Goal: Find contact information: Find contact information

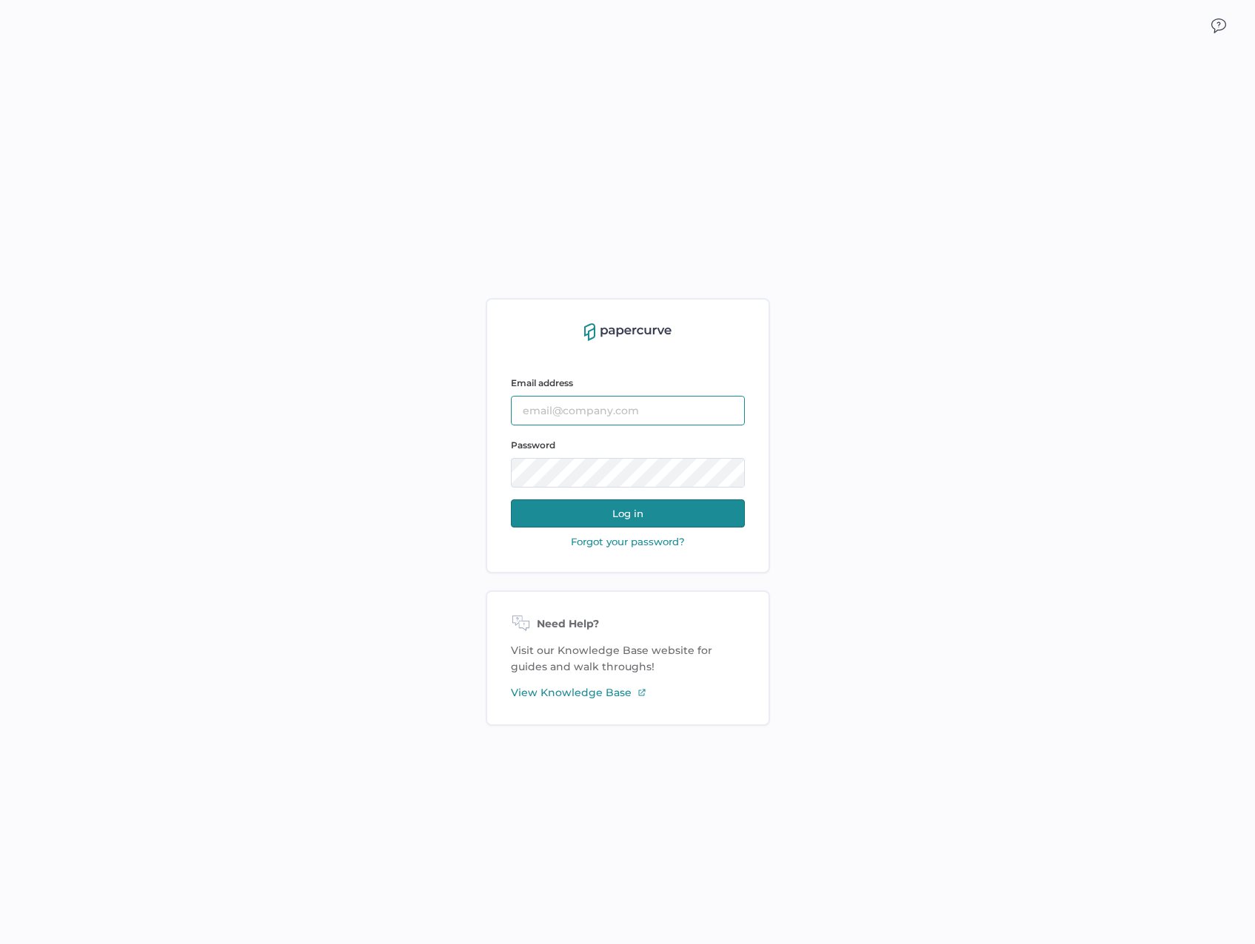
type input "[EMAIL_ADDRESS][DOMAIN_NAME]"
click at [303, 132] on div "Email address kanza.najam@fresenius-kabi.com Password Log in Forgot your passwo…" at bounding box center [627, 512] width 1255 height 944
type input "[EMAIL_ADDRESS][DOMAIN_NAME]"
click at [83, 335] on div "Email address kanza.najam@fresenius-kabi.com Password Log in Forgot your passwo…" at bounding box center [627, 512] width 1255 height 944
type input "[EMAIL_ADDRESS][DOMAIN_NAME]"
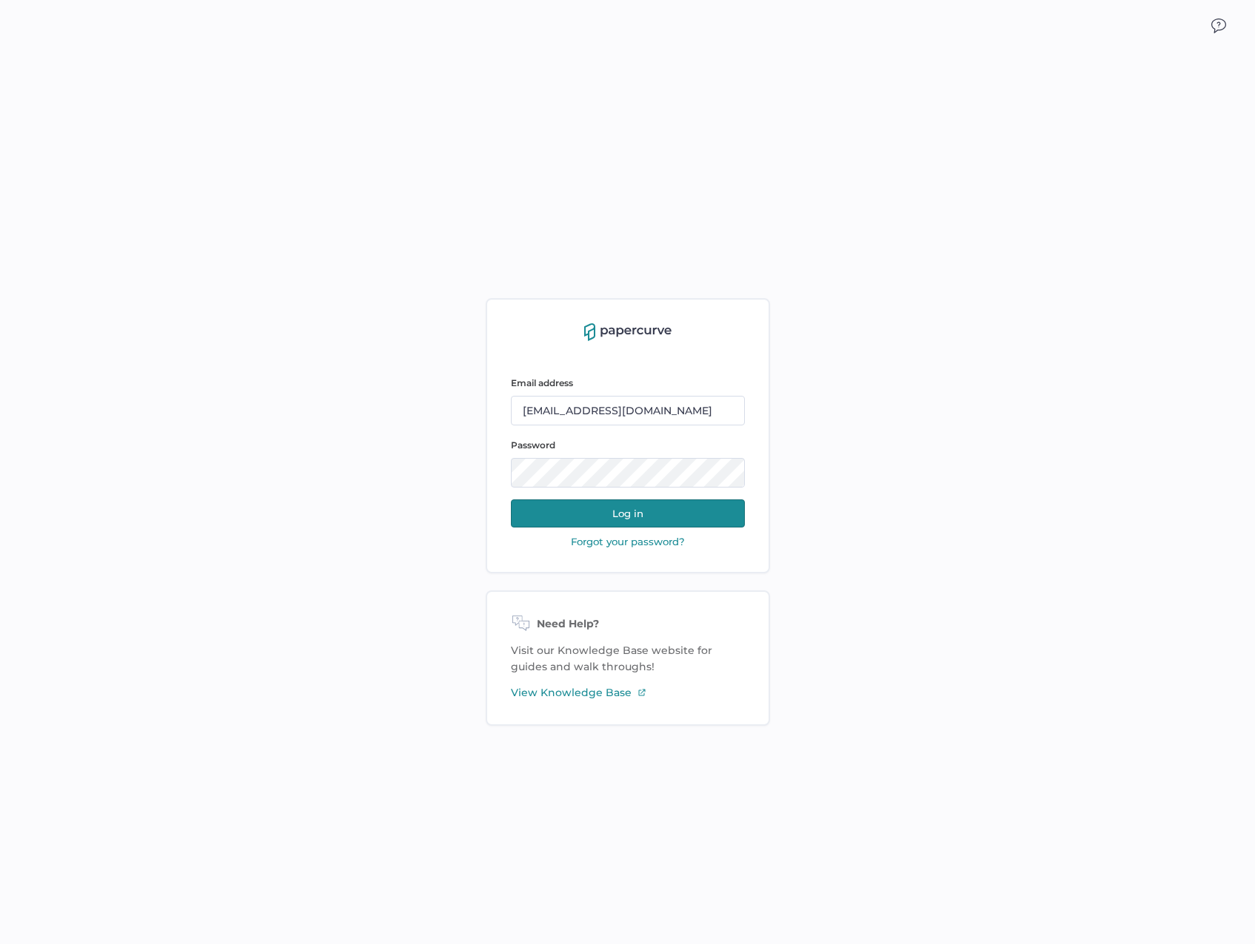
click at [594, 514] on button "Log in" at bounding box center [628, 514] width 234 height 28
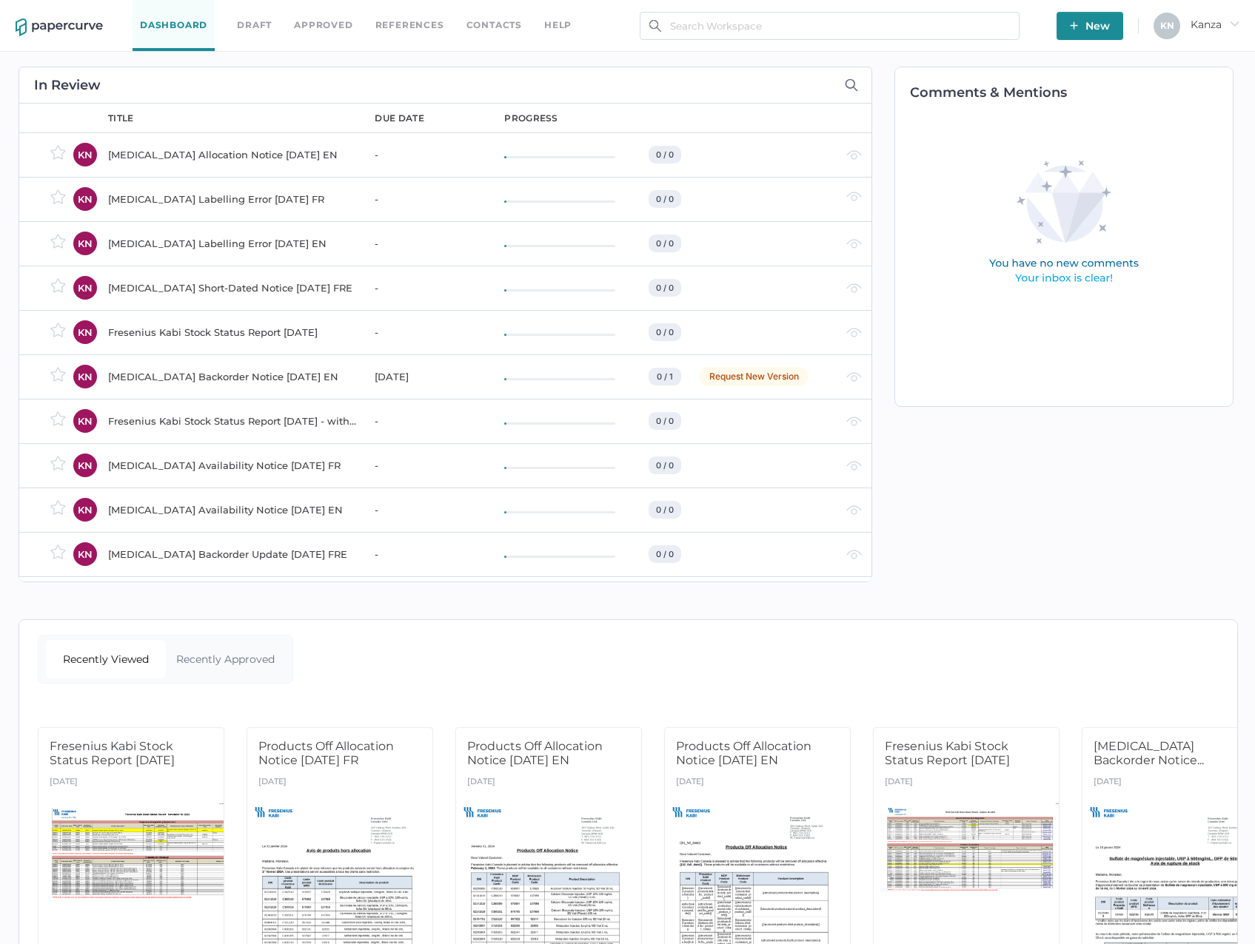
click at [469, 28] on link "Contacts" at bounding box center [494, 25] width 56 height 16
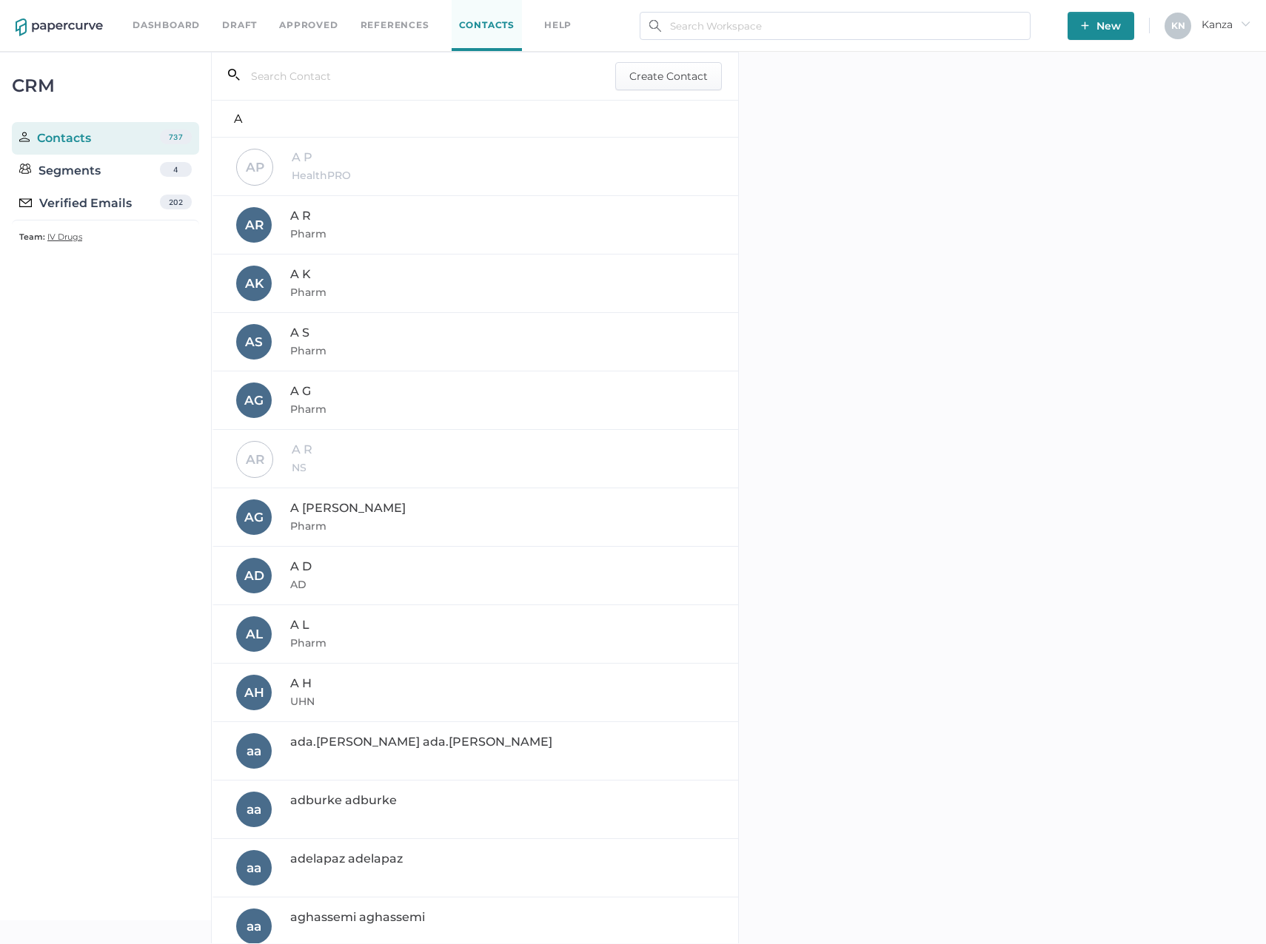
click at [353, 75] on input "text" at bounding box center [413, 76] width 346 height 28
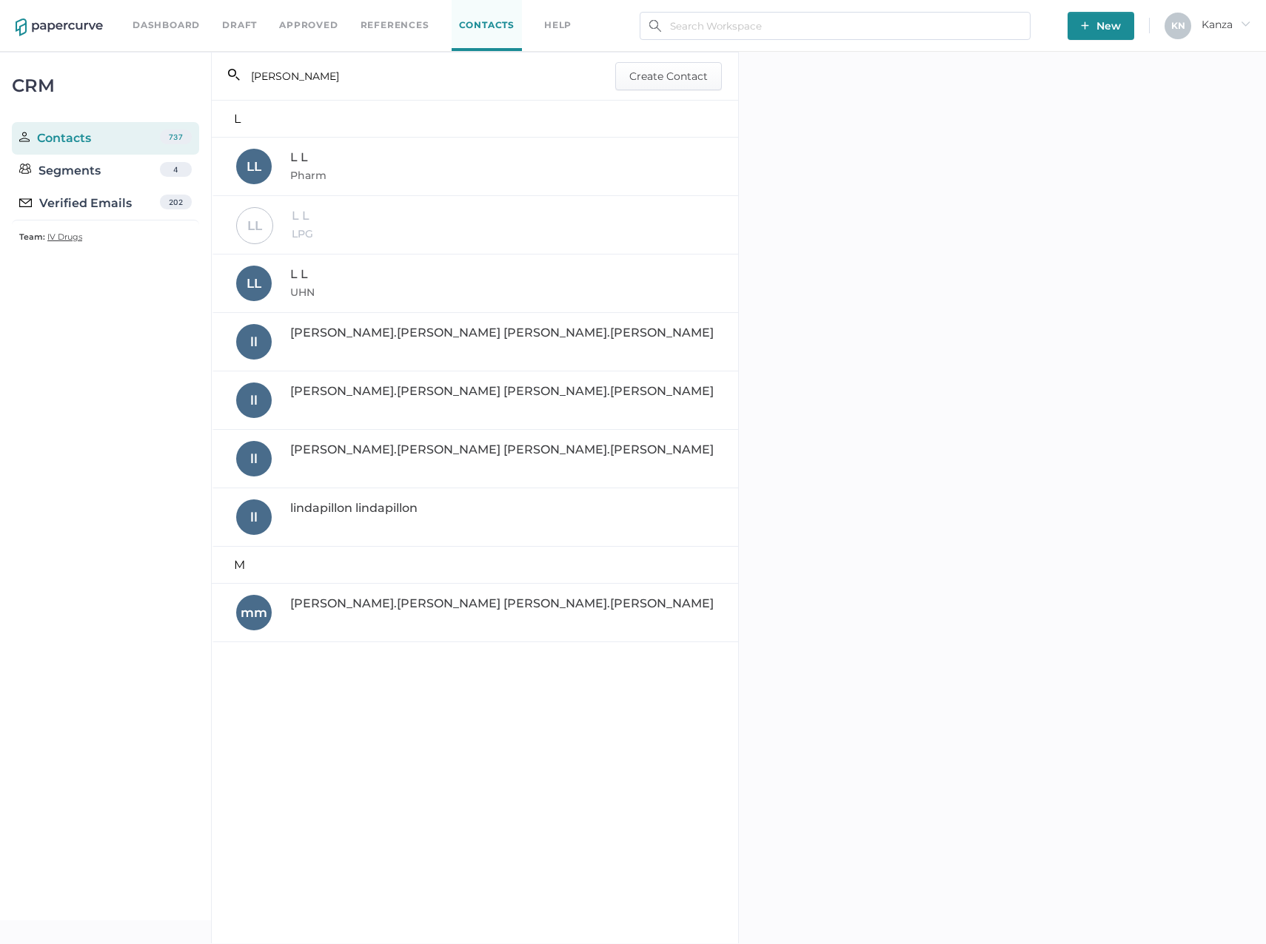
type input "linda"
click at [364, 181] on div "L L Pharm" at bounding box center [476, 167] width 480 height 36
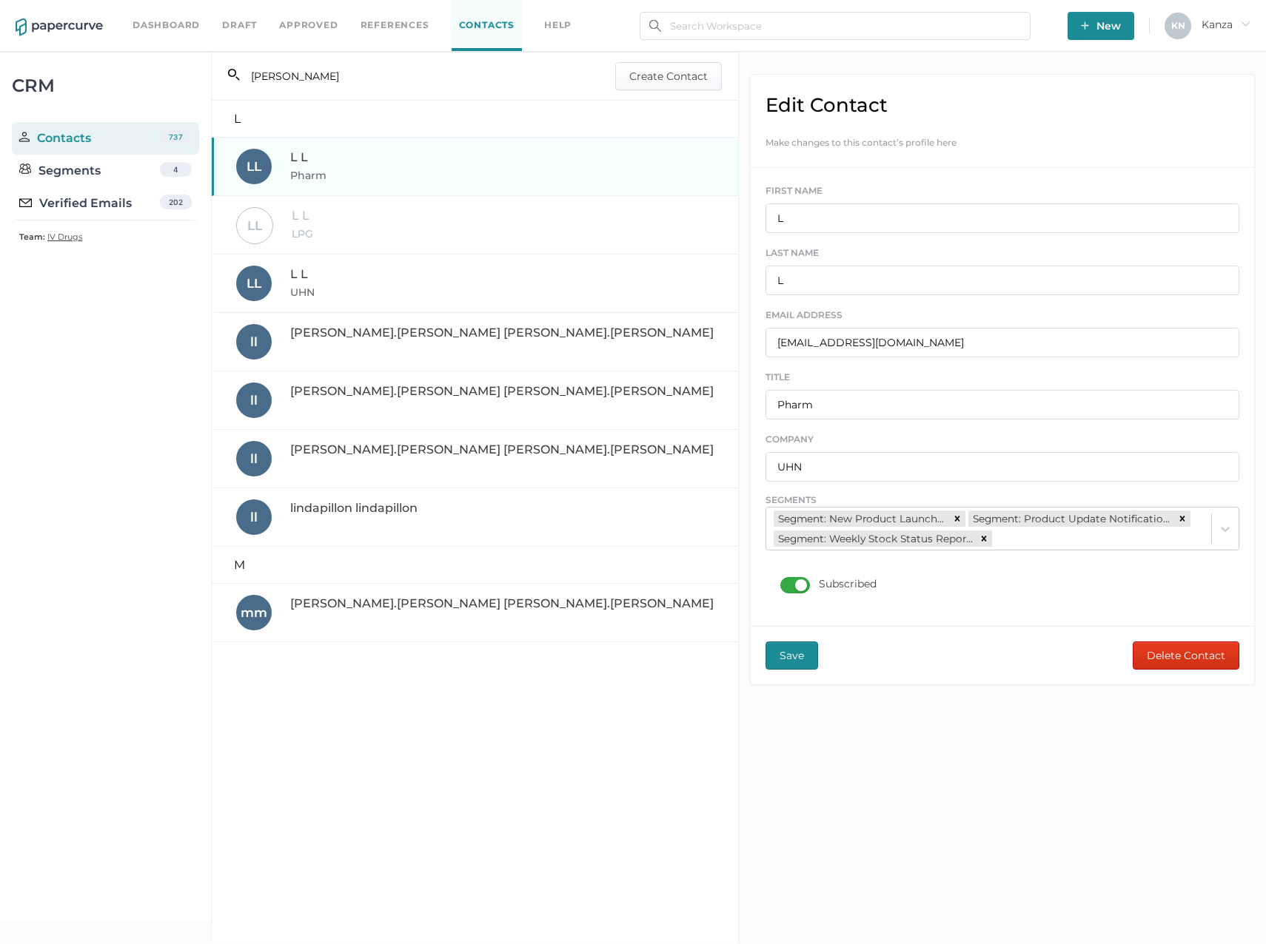
click at [359, 213] on div "L L LPG" at bounding box center [476, 225] width 480 height 36
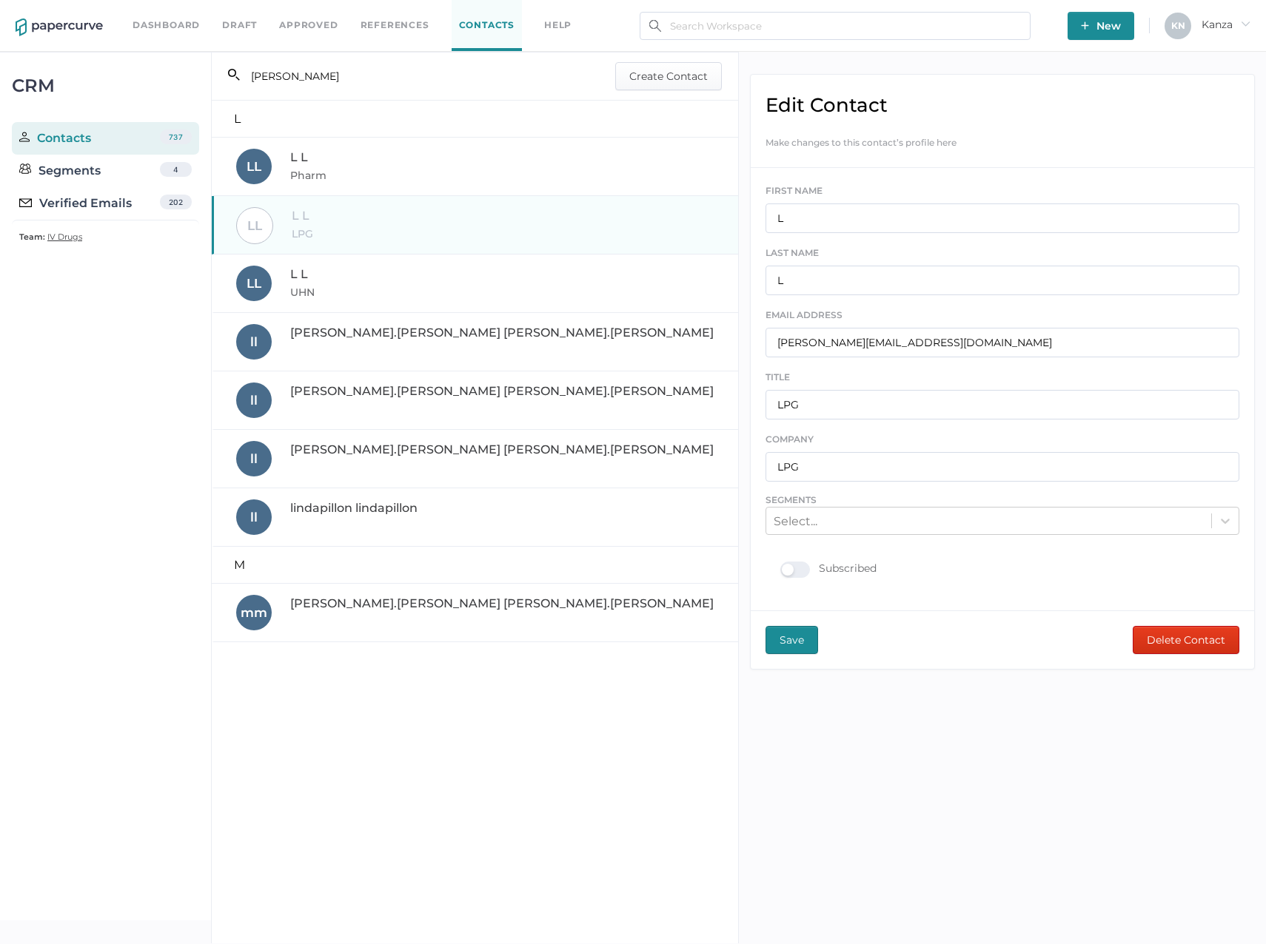
click at [134, 472] on div "CRM Contacts 737 Segments 4 Verified Emails 202 Team: IV Drugs" at bounding box center [105, 486] width 211 height 869
click at [326, 507] on span "lindapillon lindapillon" at bounding box center [353, 508] width 127 height 14
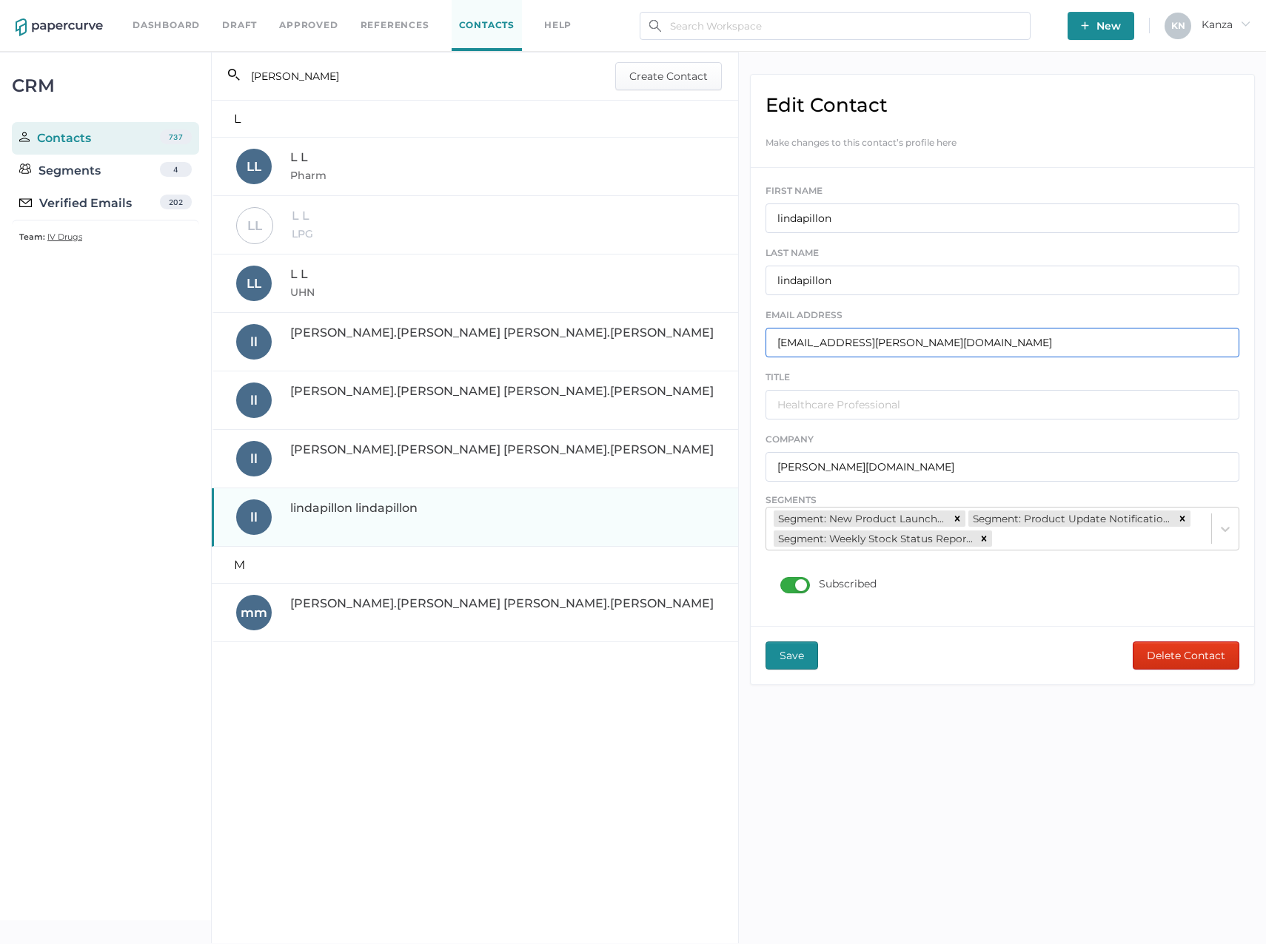
drag, startPoint x: 923, startPoint y: 348, endPoint x: 773, endPoint y: 343, distance: 150.3
click at [773, 343] on input "lindapillon@rogers.com" at bounding box center [1002, 343] width 474 height 30
click at [115, 564] on div "CRM Contacts 737 Segments 4 Verified Emails 202 Team: IV Drugs" at bounding box center [105, 486] width 211 height 869
click at [83, 28] on img at bounding box center [59, 28] width 87 height 18
